Goal: Communication & Community: Answer question/provide support

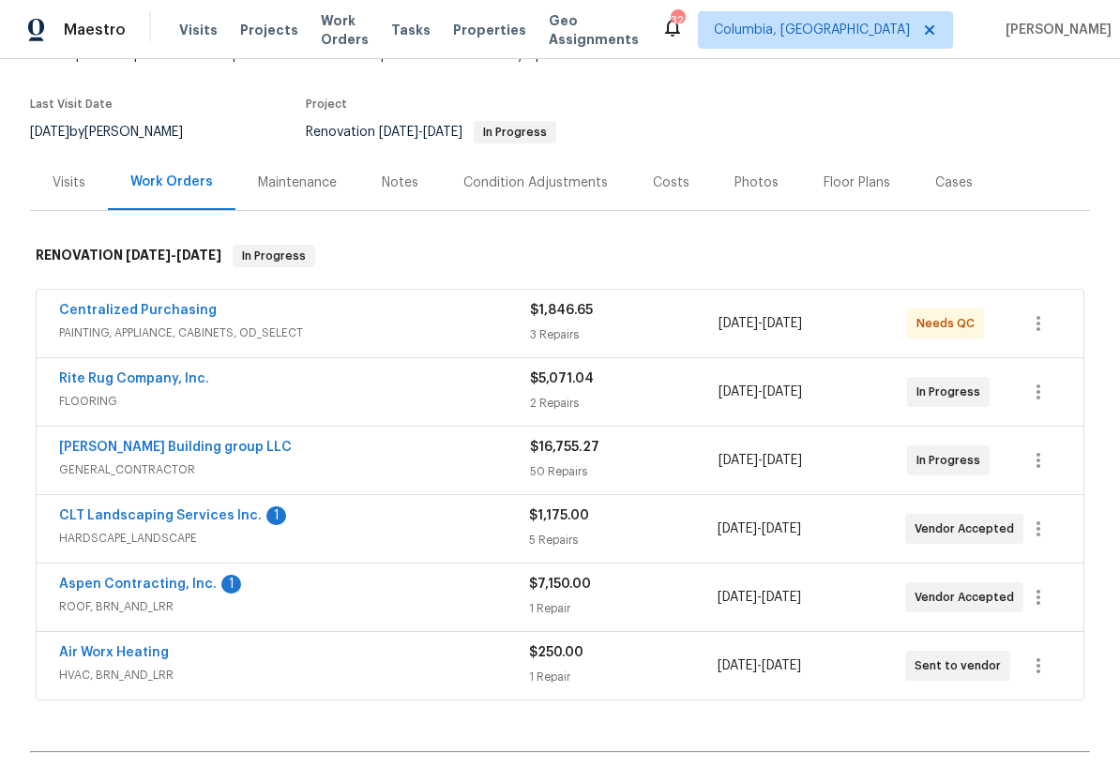
scroll to position [133, 0]
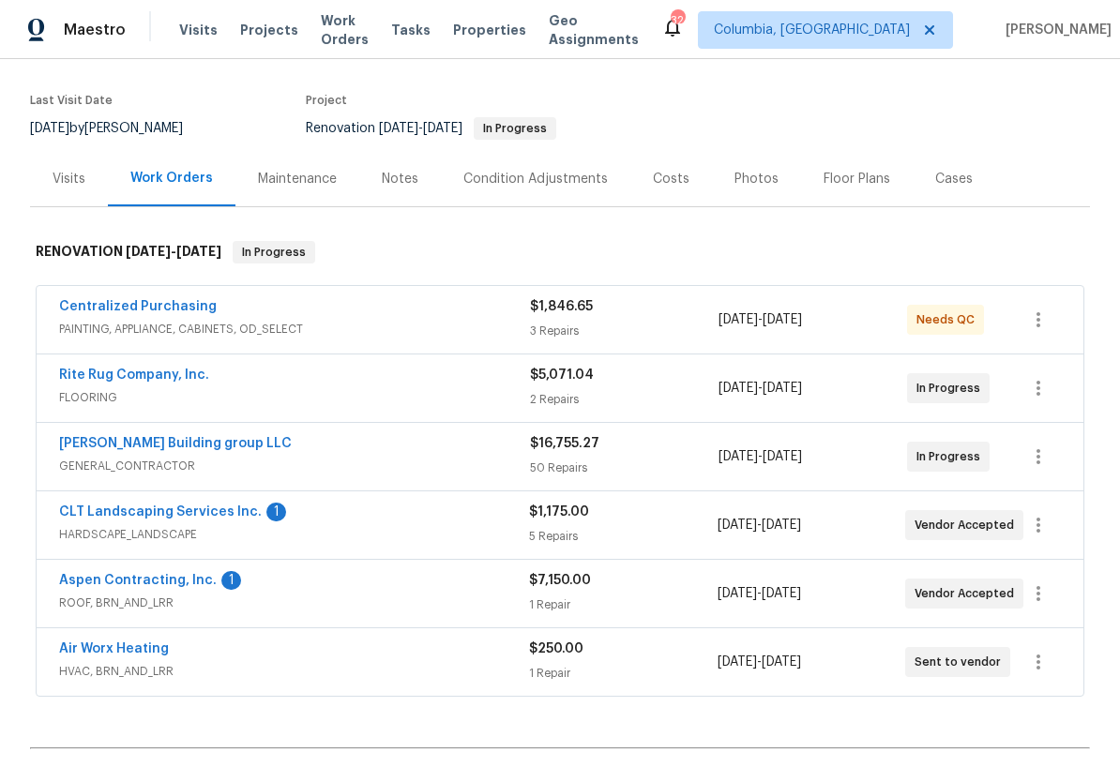
click at [200, 515] on link "CLT Landscaping Services Inc." at bounding box center [160, 512] width 203 height 13
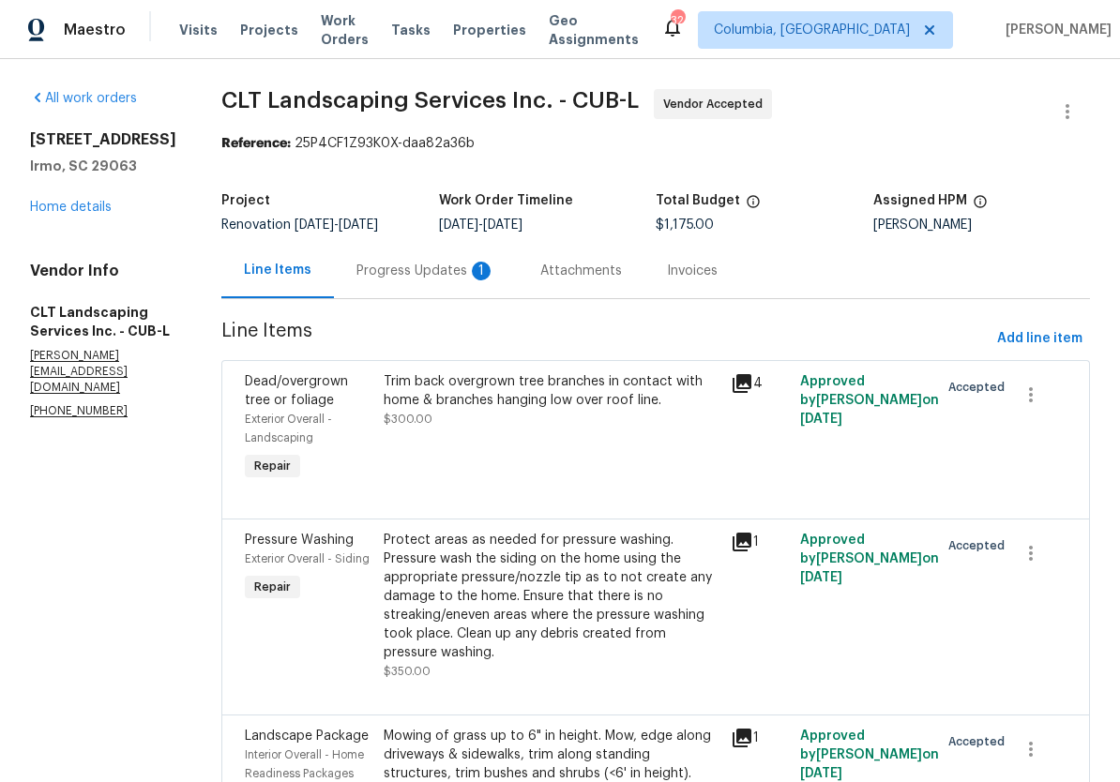
click at [386, 268] on div "Progress Updates 1" at bounding box center [425, 271] width 139 height 19
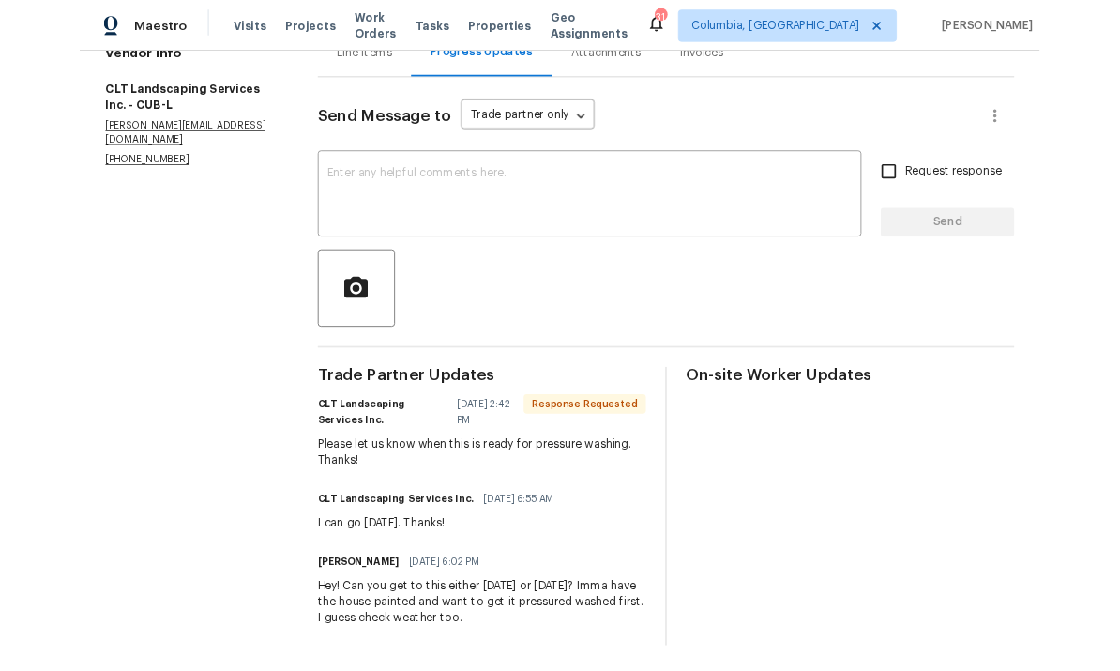
scroll to position [223, 0]
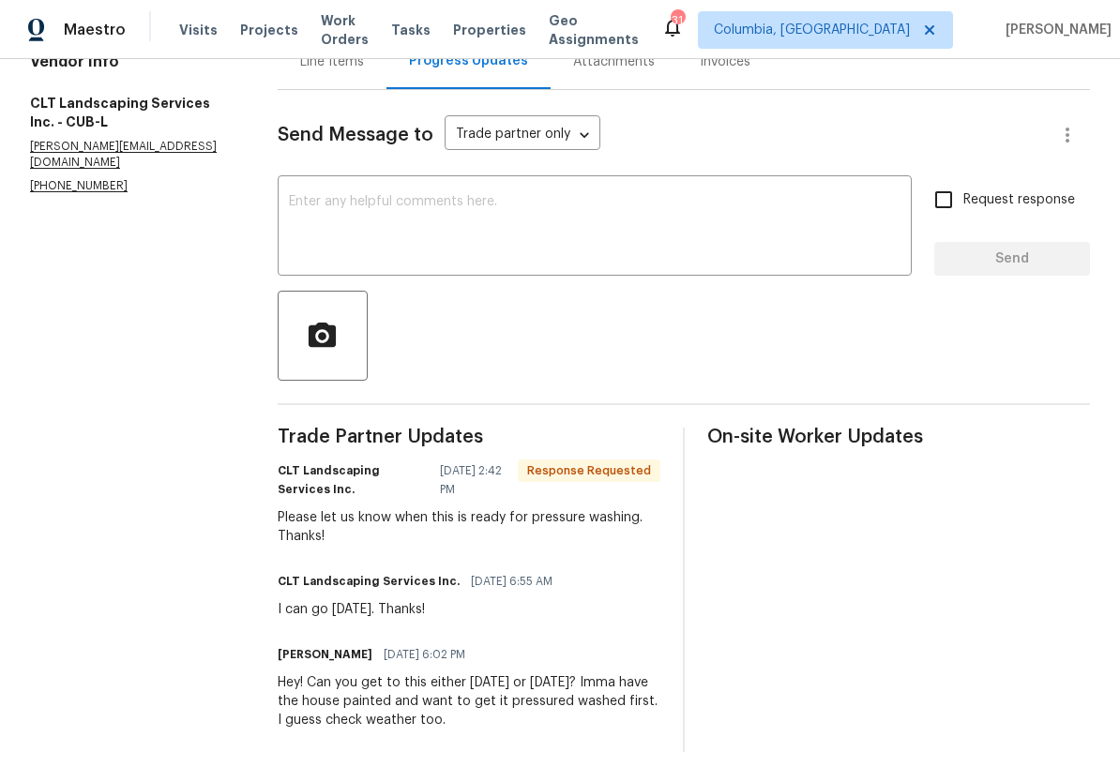
click at [541, 234] on textarea at bounding box center [595, 228] width 612 height 66
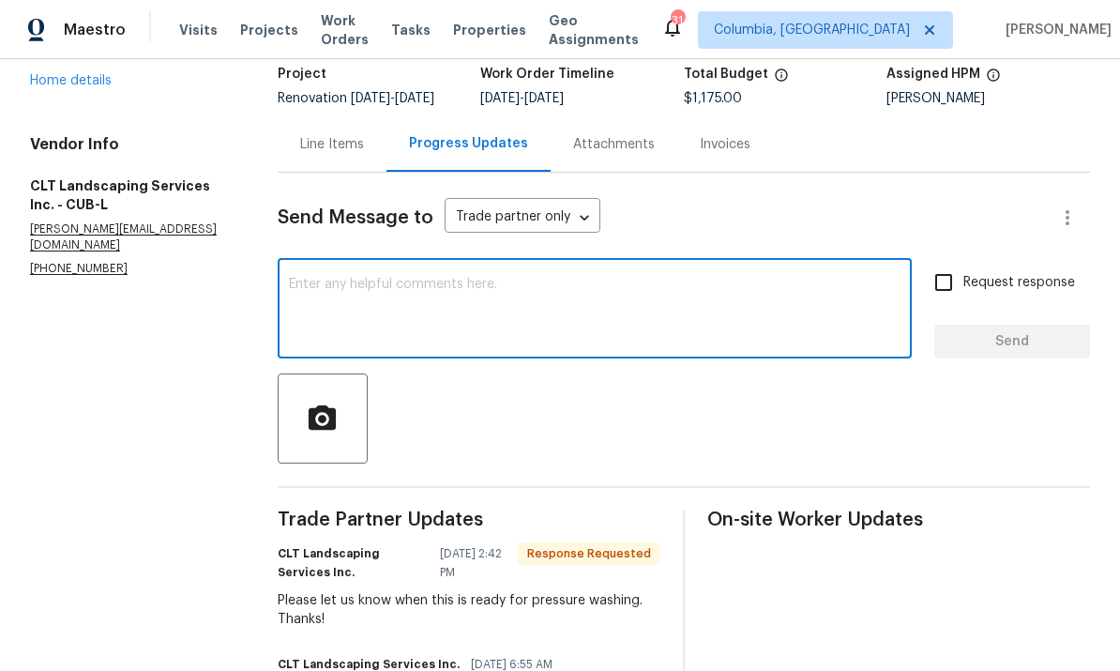
scroll to position [113, 0]
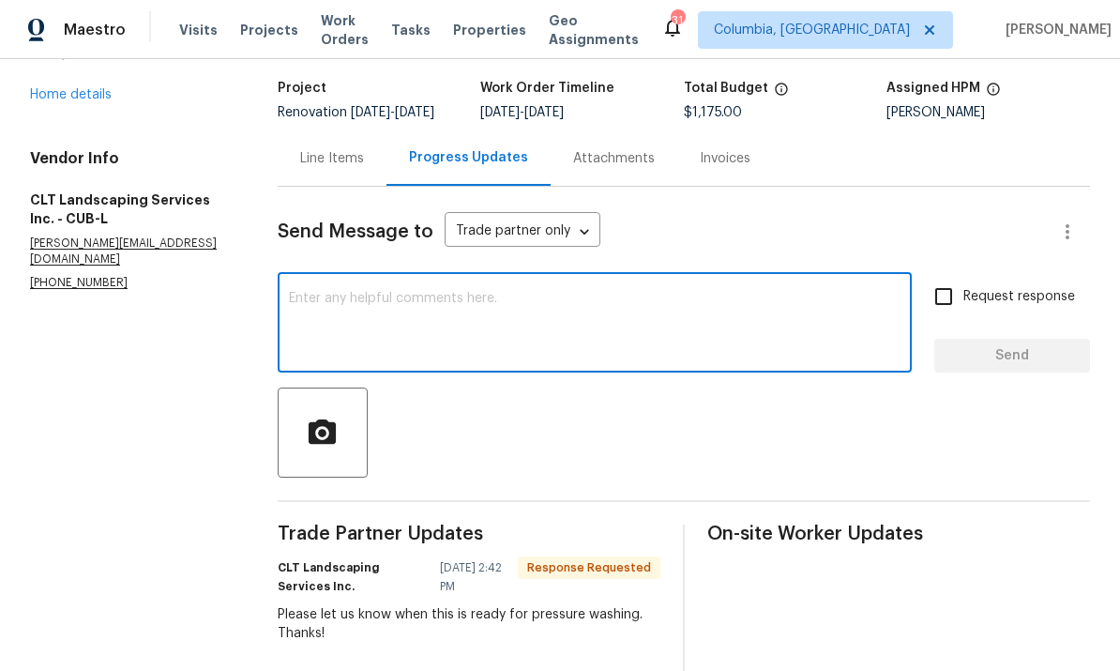
click at [339, 149] on div "Line Items" at bounding box center [332, 158] width 64 height 19
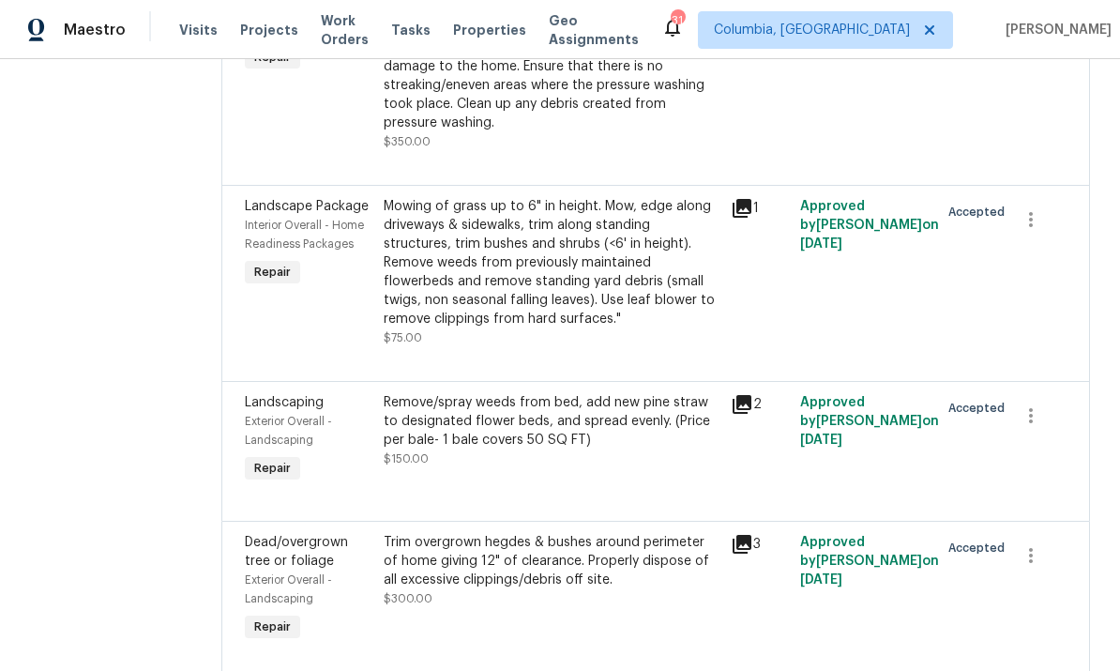
scroll to position [529, 0]
click at [455, 534] on div "Trim overgrown hegdes & bushes around perimeter of home giving 12" of clearance…" at bounding box center [552, 571] width 336 height 75
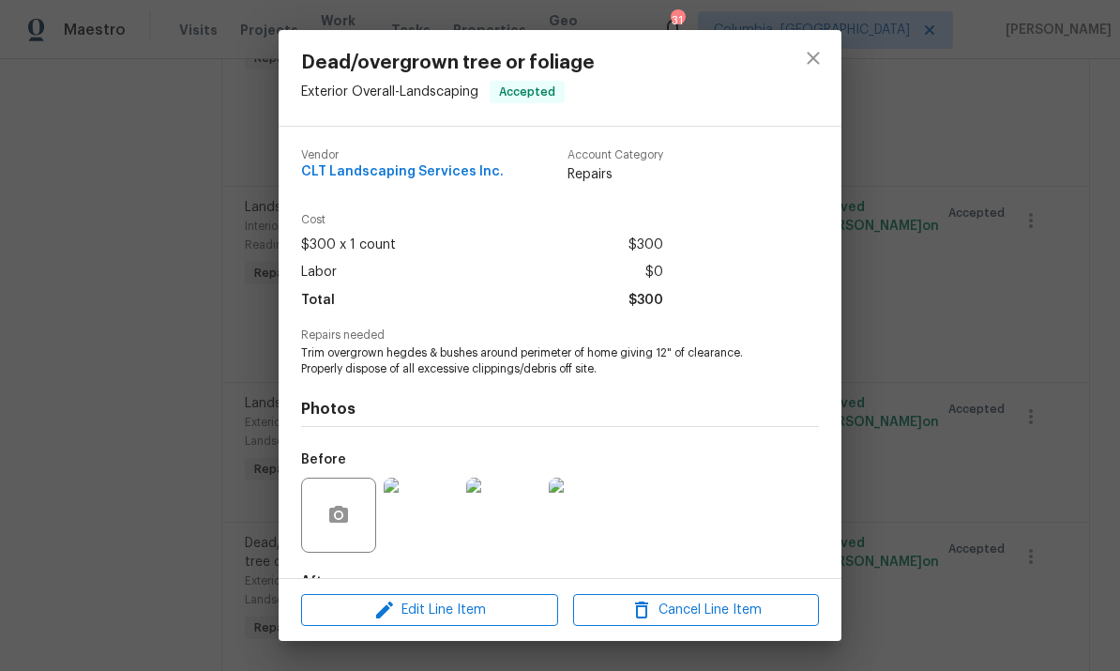
click at [414, 530] on img at bounding box center [421, 514] width 75 height 75
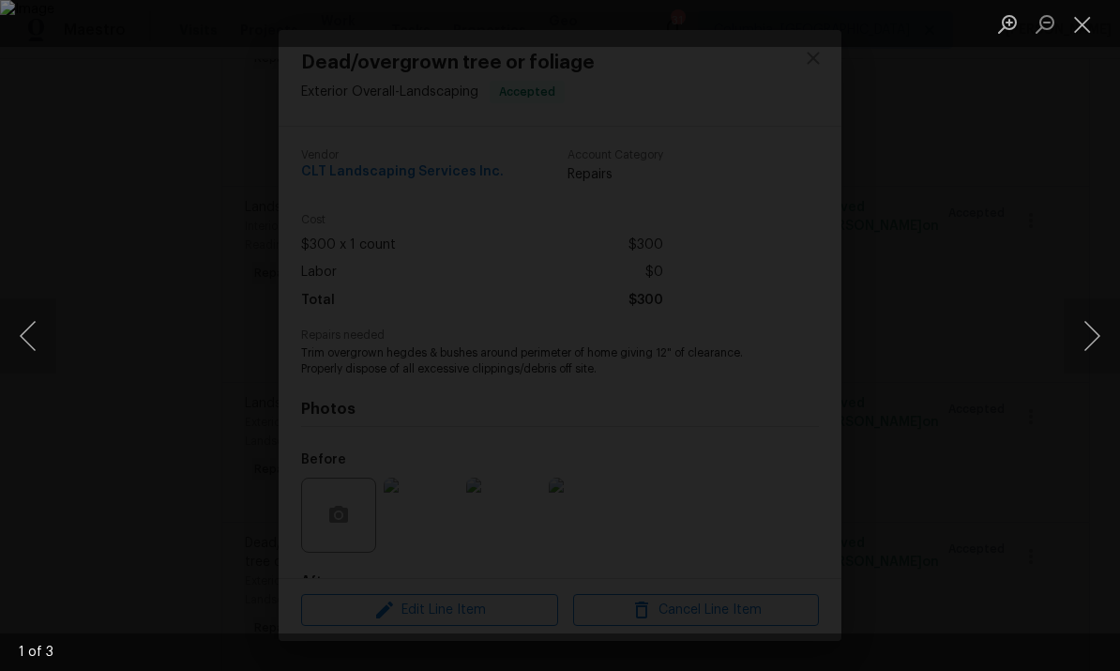
click at [1082, 333] on button "Next image" at bounding box center [1092, 335] width 56 height 75
click at [1087, 328] on button "Next image" at bounding box center [1092, 335] width 56 height 75
click at [1076, 25] on button "Close lightbox" at bounding box center [1083, 24] width 38 height 33
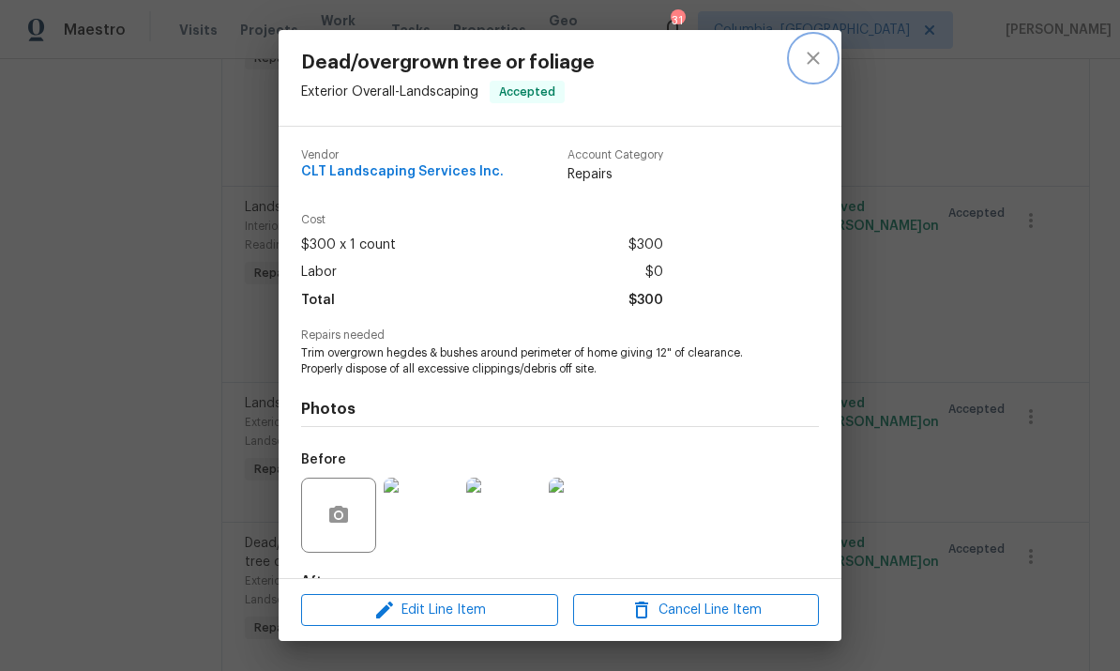
click at [819, 53] on icon "close" at bounding box center [813, 58] width 12 height 12
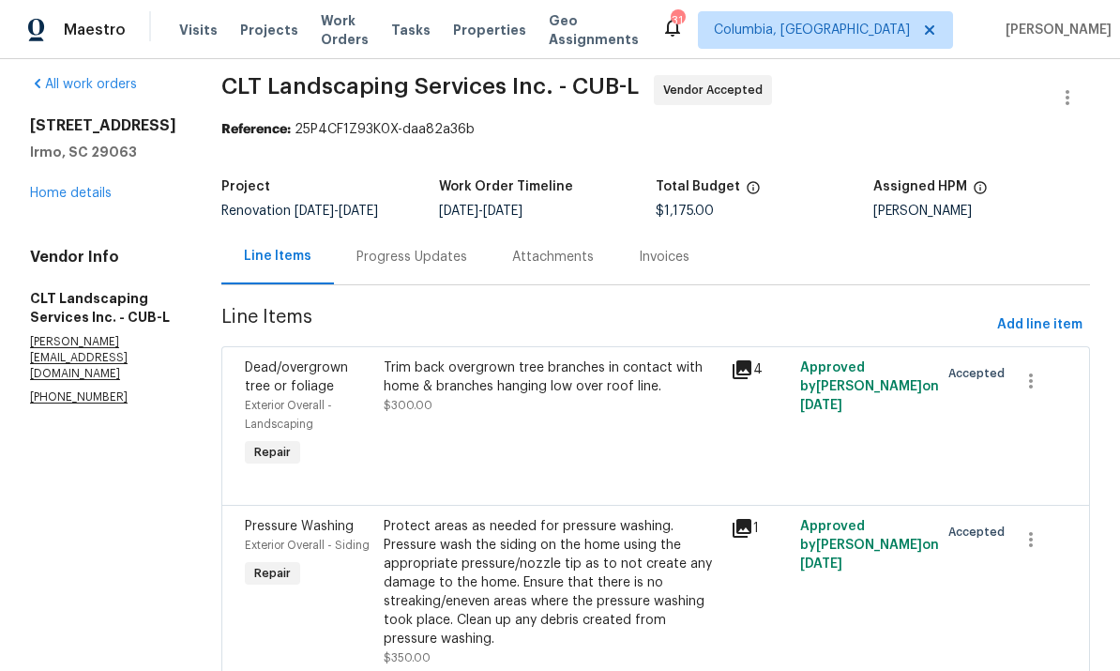
scroll to position [2, 0]
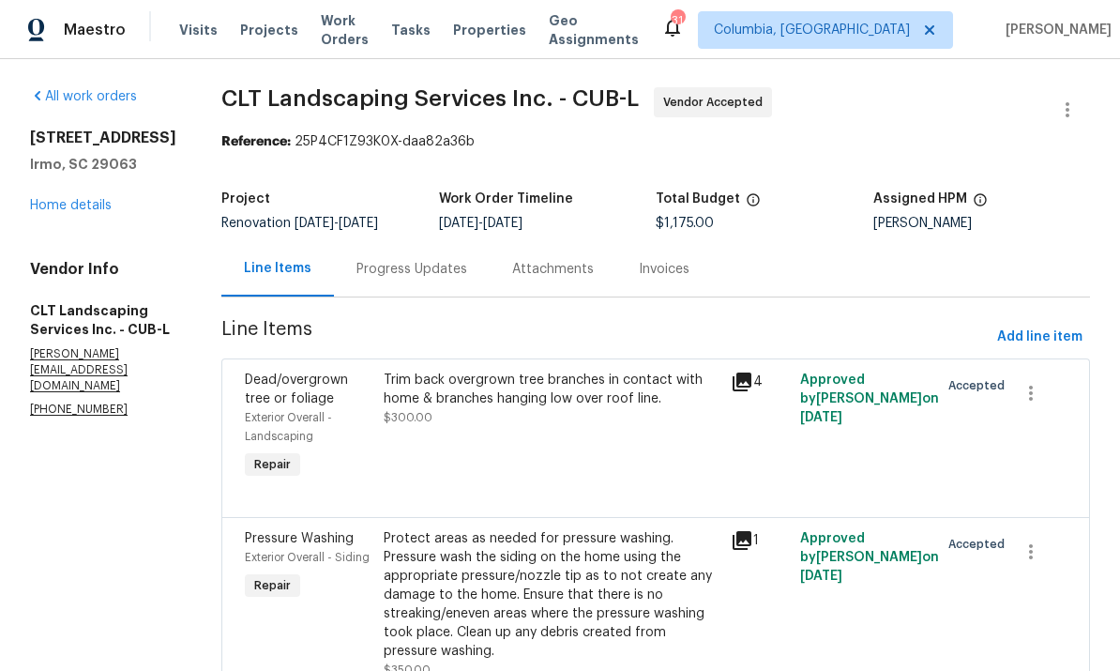
click at [414, 260] on div "Progress Updates" at bounding box center [411, 269] width 111 height 19
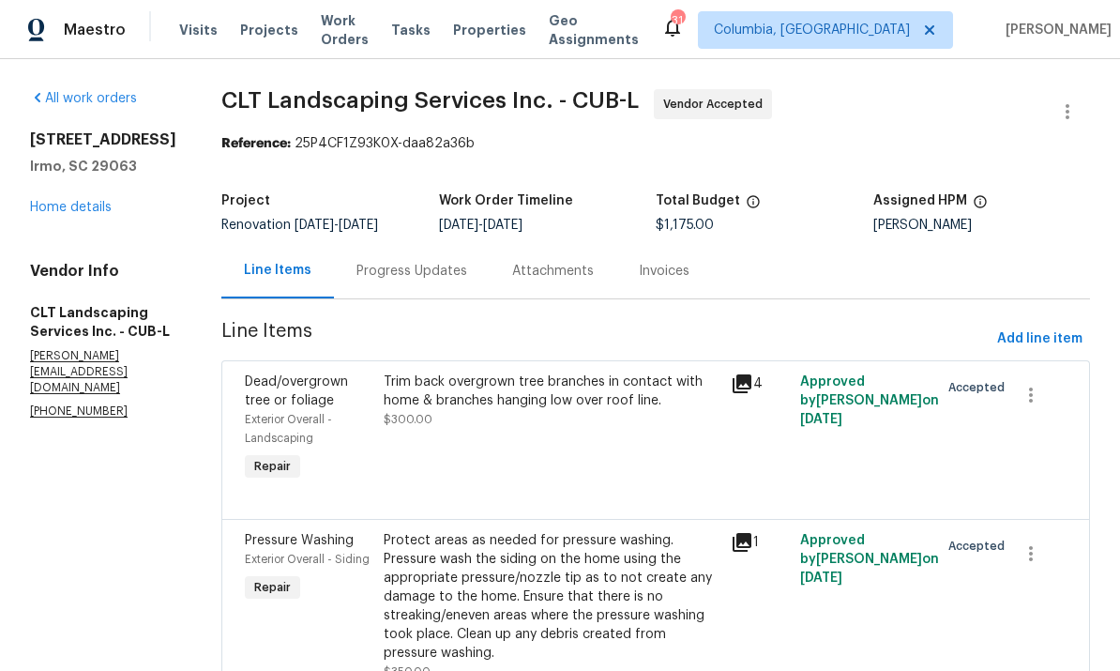
scroll to position [44, 0]
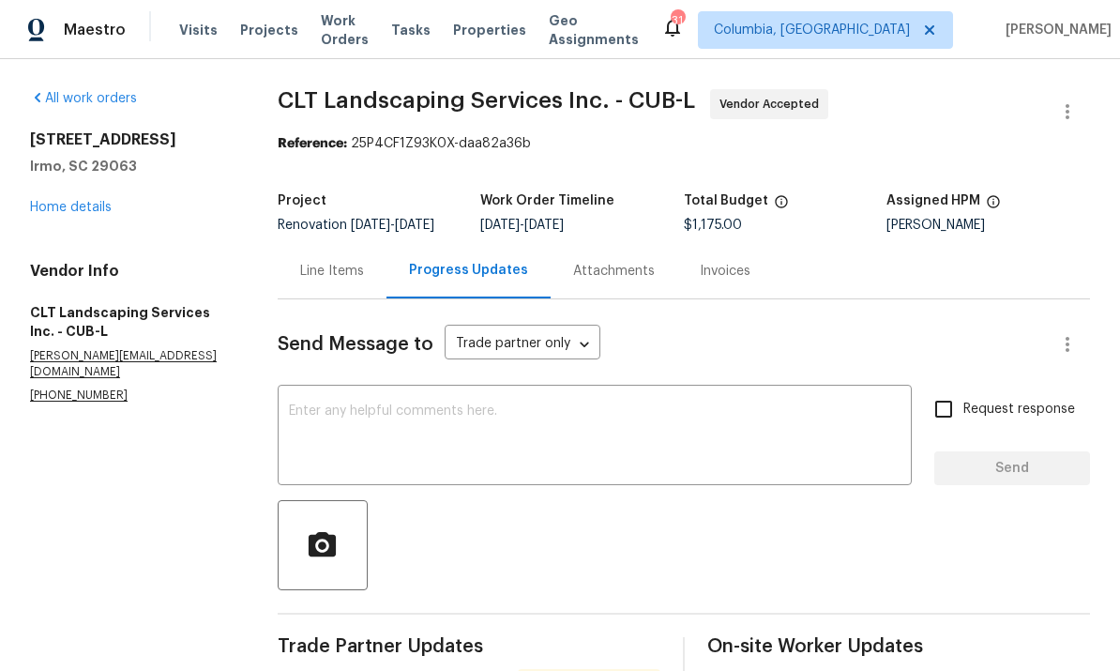
click at [552, 404] on textarea at bounding box center [595, 437] width 612 height 66
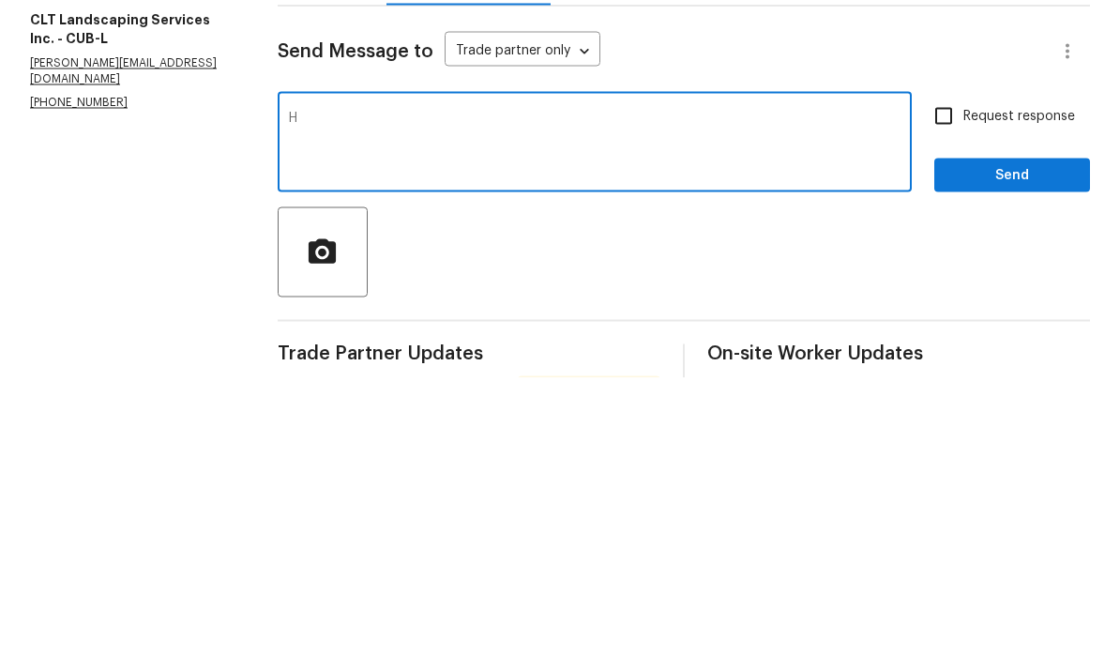
scroll to position [70, 0]
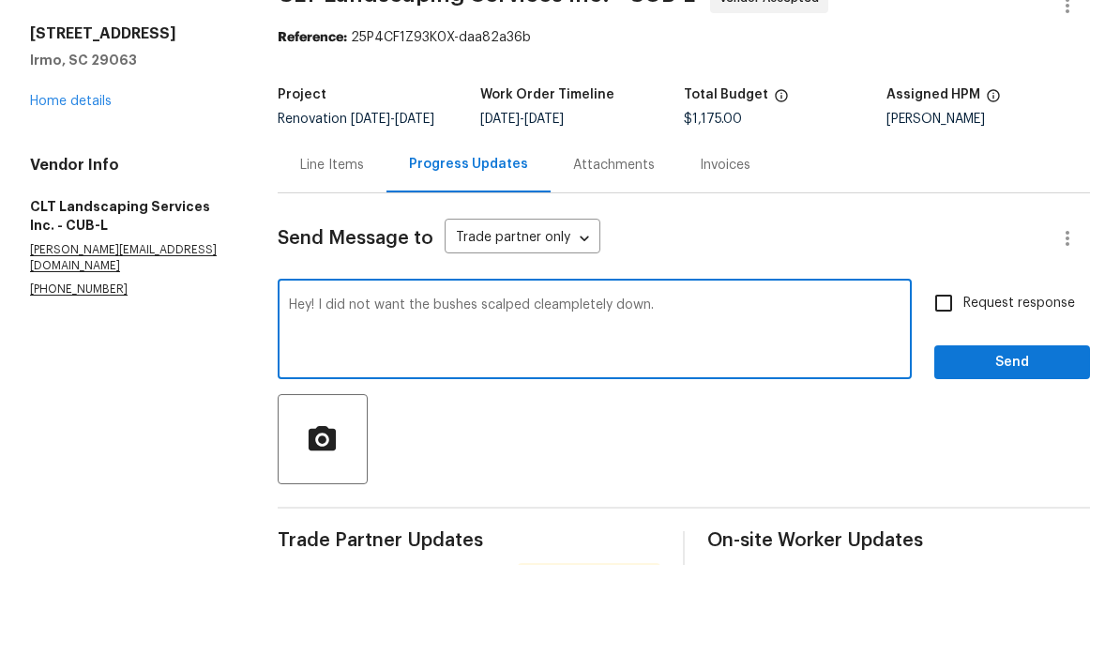
click at [582, 404] on textarea "Hey! I did not want the bushes scalped cleampletely down." at bounding box center [595, 437] width 612 height 66
click at [685, 404] on textarea "Hey! I did not want the bushes scalped completely down." at bounding box center [595, 437] width 612 height 66
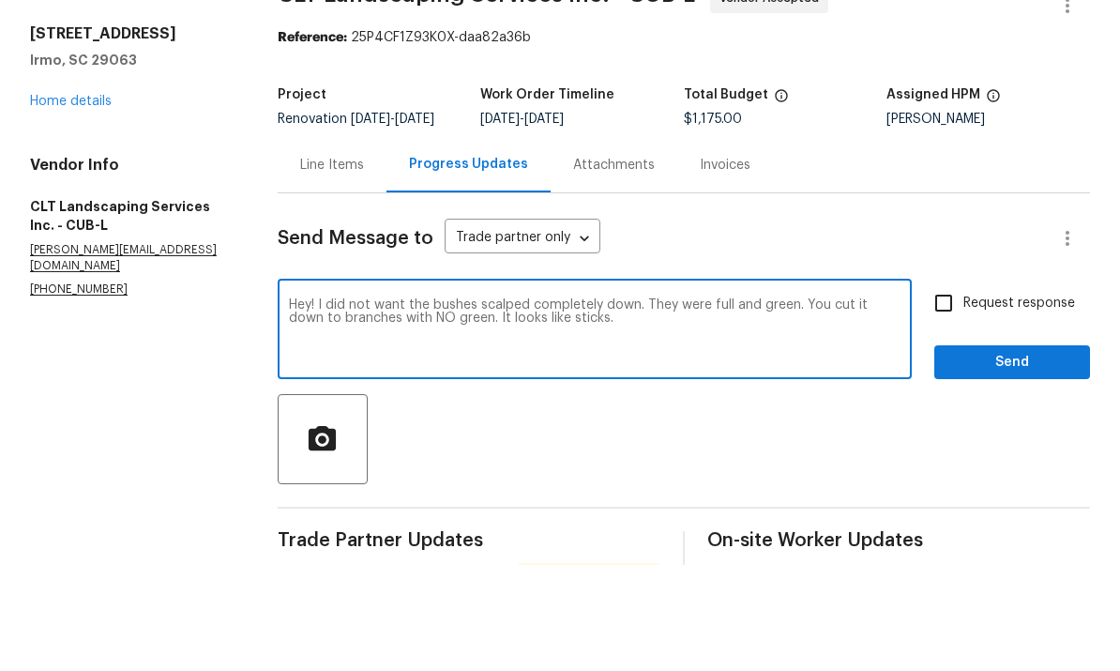
scroll to position [0, 0]
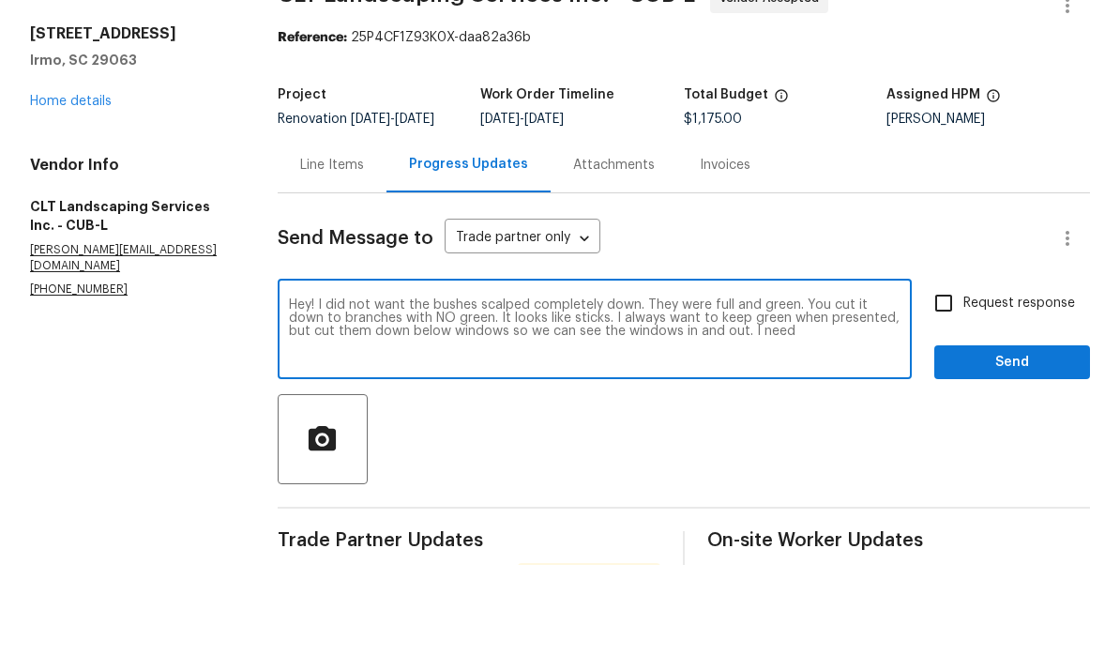
type textarea "Hey! I did not want the bushes scalped completely down. They were full and gree…"
click at [534, 404] on textarea "Hey! I did not want the bushes scalped completely down. They were full and gree…" at bounding box center [595, 437] width 612 height 66
click at [533, 404] on textarea "Hey! I did not want the bushes scalped completely down. They were full and gree…" at bounding box center [595, 437] width 612 height 66
click at [544, 404] on textarea "Hey! I did not want the bushes scalped completely down. They were full and gree…" at bounding box center [595, 437] width 612 height 66
click at [543, 404] on textarea "Hey! I did not want the bushes scalped completely down. They were full and gree…" at bounding box center [595, 437] width 612 height 66
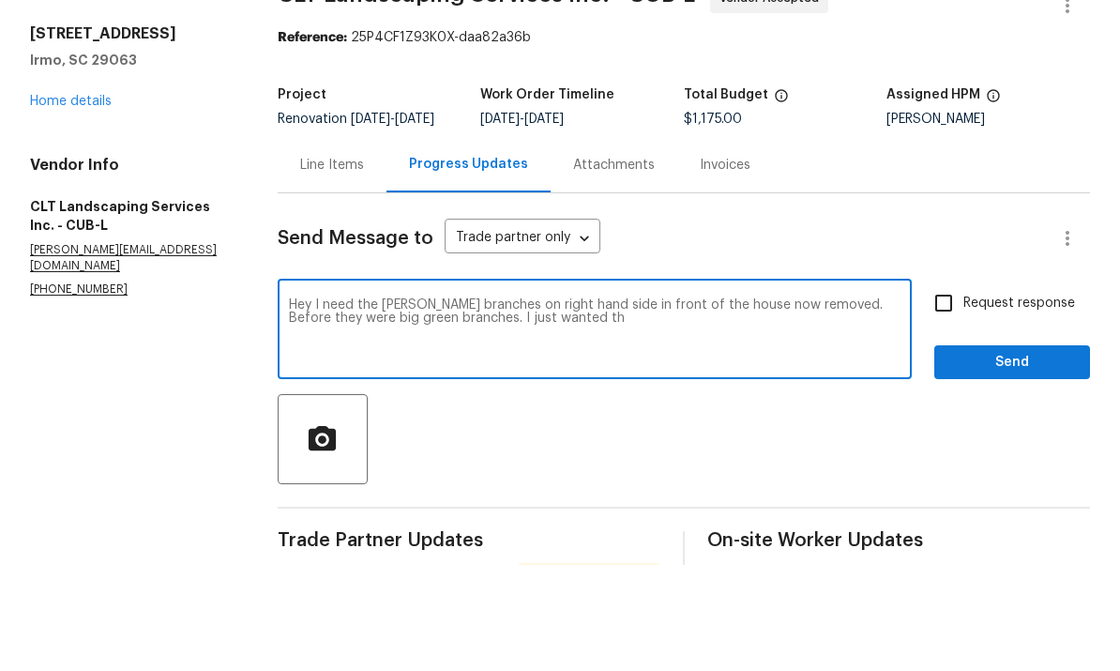
type textarea "Hey I need the [PERSON_NAME] branches on right hand side in front of the house …"
